Goal: Find specific page/section: Find specific page/section

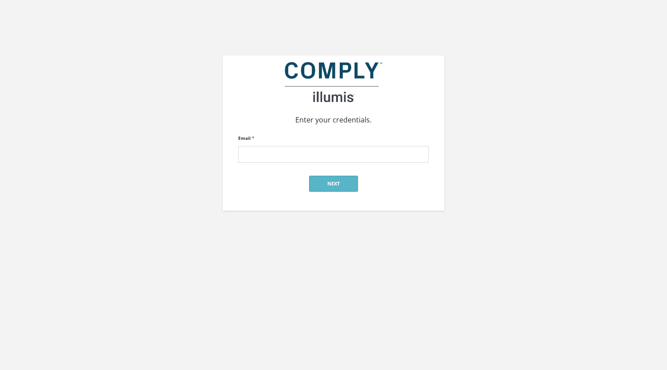
type input "alan@reger-research.com"
click at [330, 185] on button "Next" at bounding box center [333, 184] width 49 height 16
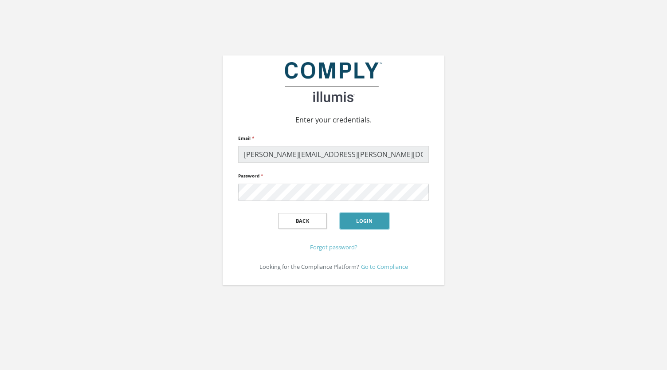
click at [371, 224] on button "Login" at bounding box center [364, 221] width 49 height 16
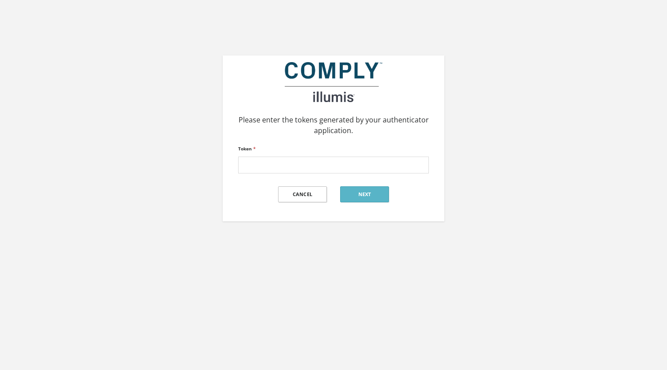
click at [43, 148] on div "Please enter the tokens generated by your authenticator application. Token * Ca…" at bounding box center [333, 110] width 667 height 221
click at [318, 173] on input "Token *" at bounding box center [333, 165] width 191 height 17
type input "118048"
click at [376, 196] on button "Next" at bounding box center [364, 194] width 49 height 16
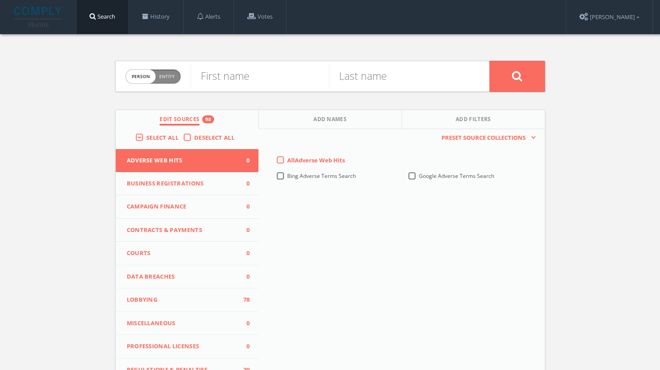
click at [194, 138] on label "Deselect All" at bounding box center [216, 138] width 45 height 9
click at [0, 0] on input "Deselect All" at bounding box center [0, 0] width 0 height 0
click at [146, 136] on label "Select All" at bounding box center [164, 138] width 37 height 9
click at [0, 0] on input "Select All" at bounding box center [0, 0] width 0 height 0
click at [241, 71] on input "text" at bounding box center [260, 76] width 138 height 23
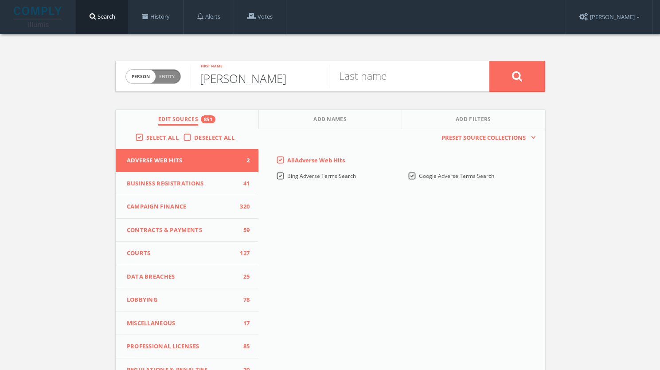
type input "Jessica"
click at [370, 80] on input "text" at bounding box center [398, 76] width 138 height 23
type input "Britvich"
click at [510, 75] on button at bounding box center [517, 76] width 55 height 31
